Goal: Information Seeking & Learning: Learn about a topic

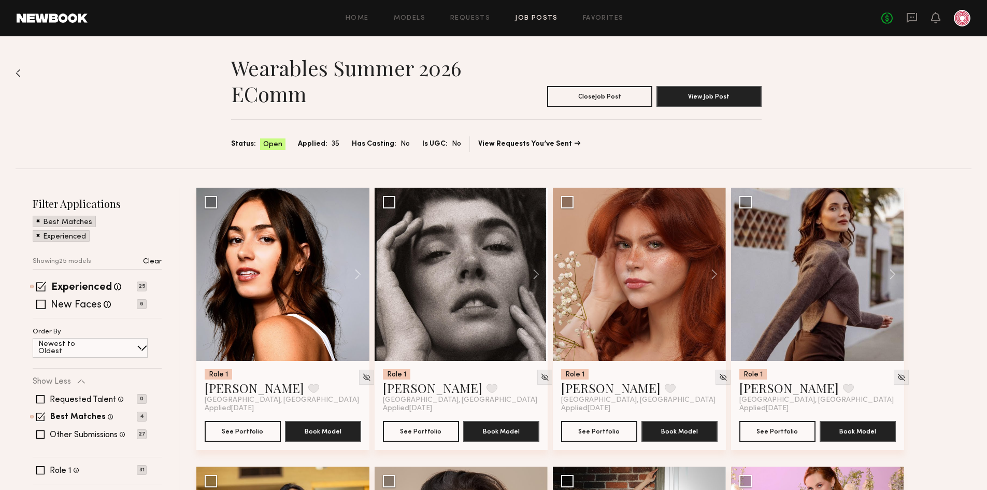
scroll to position [52, 0]
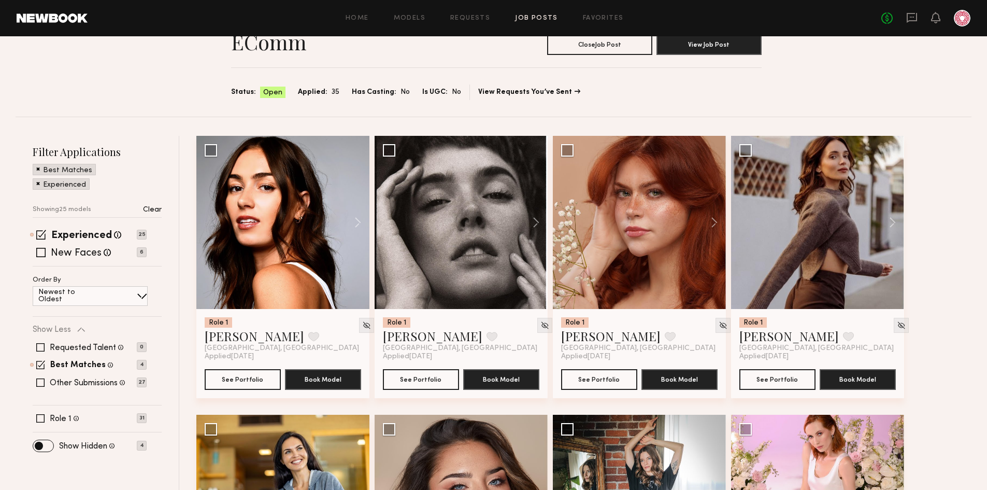
click at [533, 22] on link "Job Posts" at bounding box center [536, 18] width 43 height 7
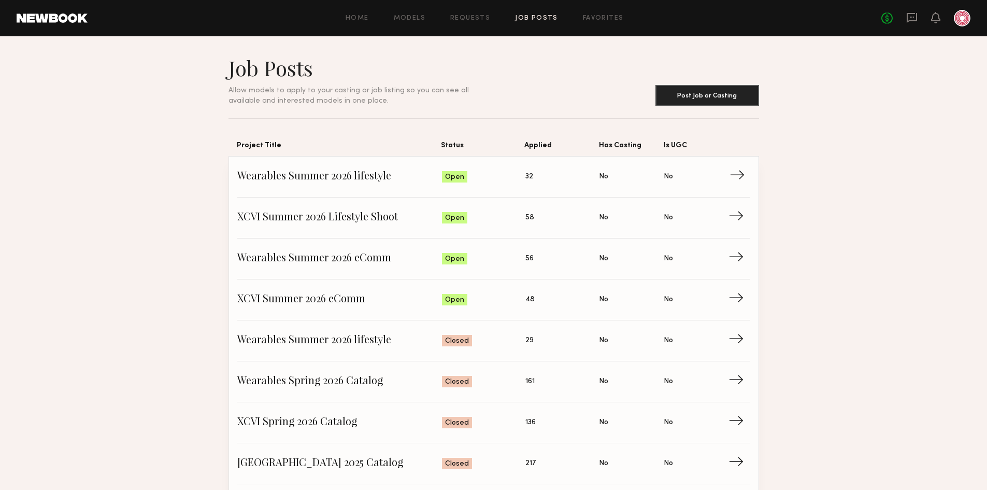
click at [302, 174] on span "Wearables Summer 2026 lifestyle" at bounding box center [339, 177] width 205 height 16
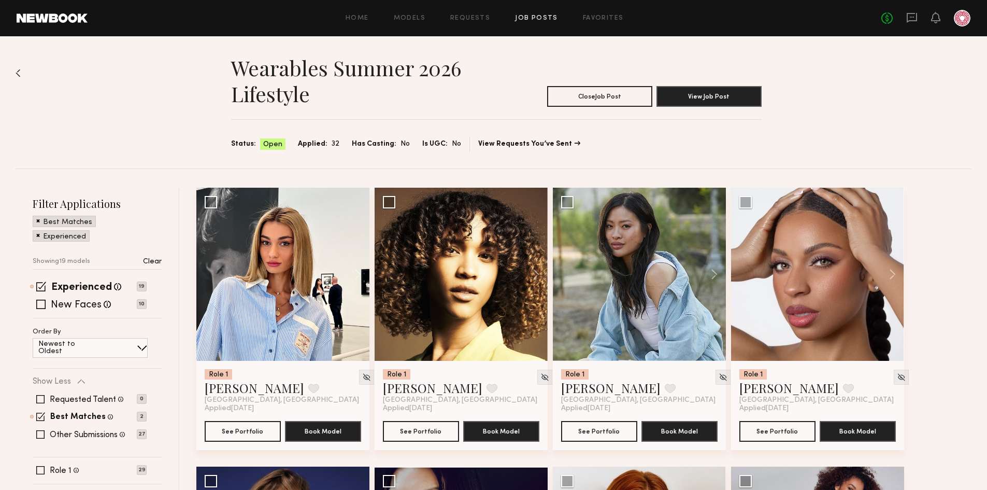
scroll to position [155, 0]
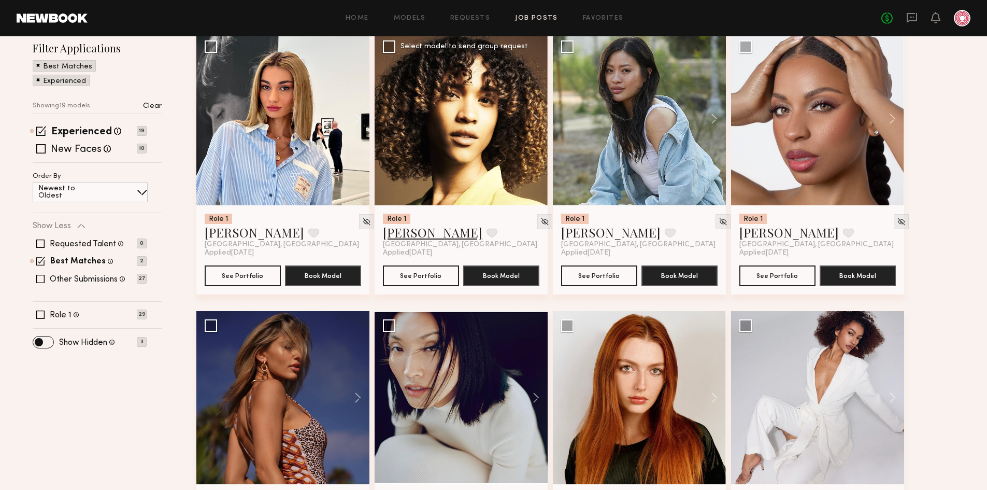
click at [424, 237] on link "Alexandra W." at bounding box center [432, 232] width 99 height 17
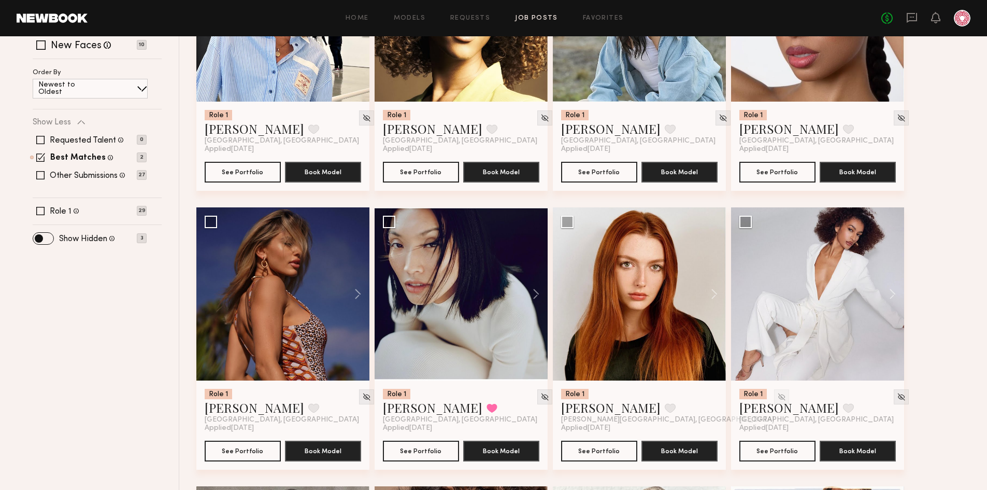
scroll to position [0, 0]
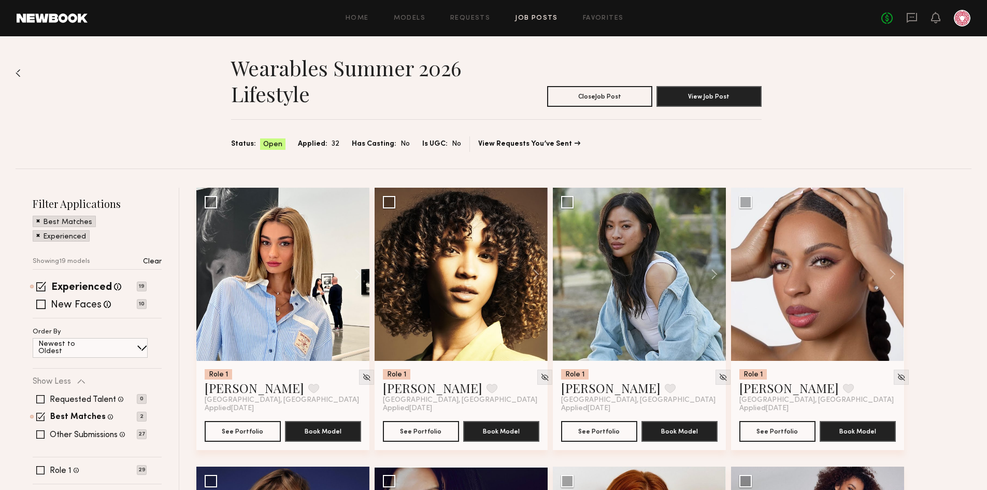
click at [528, 19] on link "Job Posts" at bounding box center [536, 18] width 43 height 7
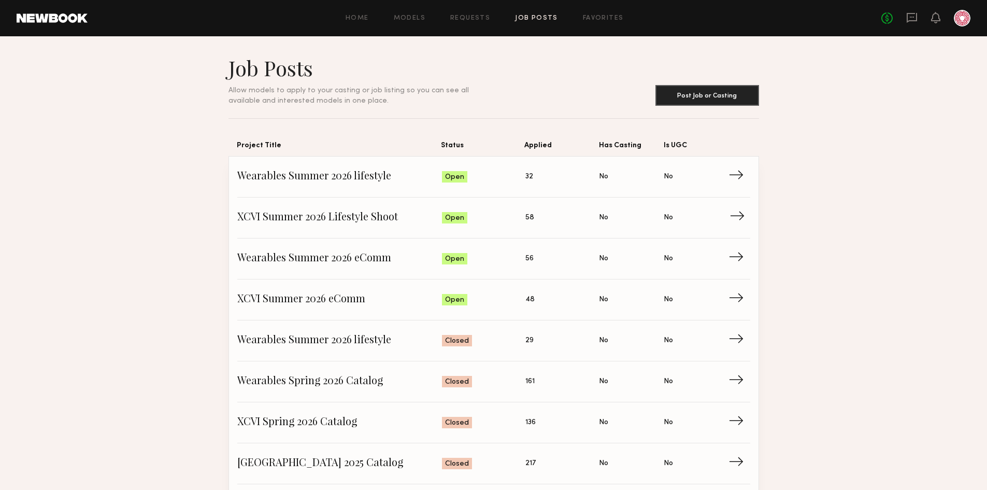
click at [294, 215] on span "XCVI Summer 2026 Lifestyle Shoot" at bounding box center [339, 218] width 205 height 16
